Goal: Check status

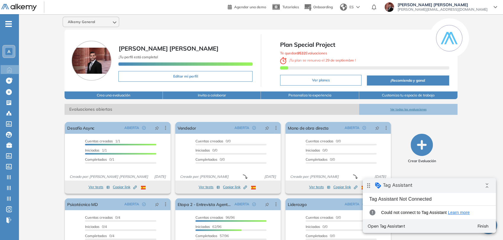
click at [8, 24] on icon "-" at bounding box center [8, 23] width 7 height 1
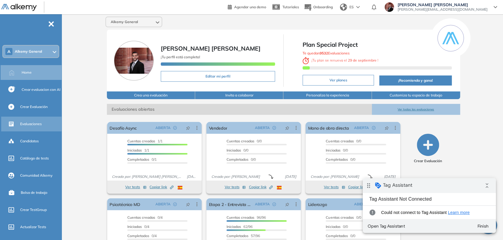
click at [42, 126] on div "Evaluaciones" at bounding box center [40, 124] width 40 height 10
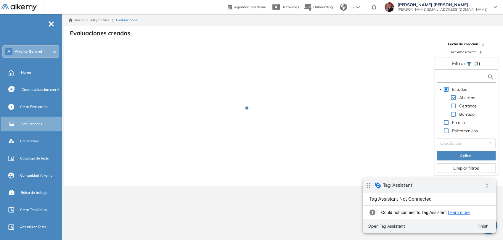
click at [444, 76] on input "text" at bounding box center [462, 77] width 49 height 6
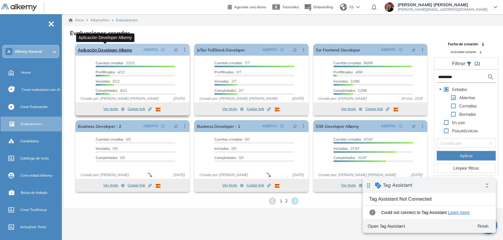
type input "*********"
click at [114, 51] on link "Aplicación Developer Alkemy" at bounding box center [105, 50] width 54 height 12
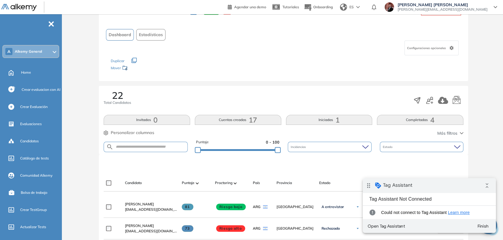
scroll to position [99, 0]
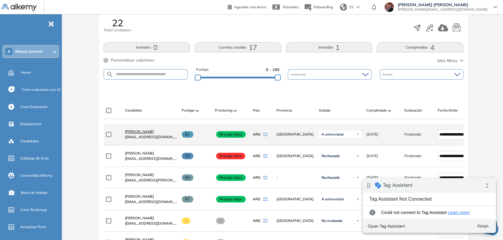
click at [139, 134] on span "[PERSON_NAME]" at bounding box center [139, 131] width 29 height 4
